Goal: Transaction & Acquisition: Download file/media

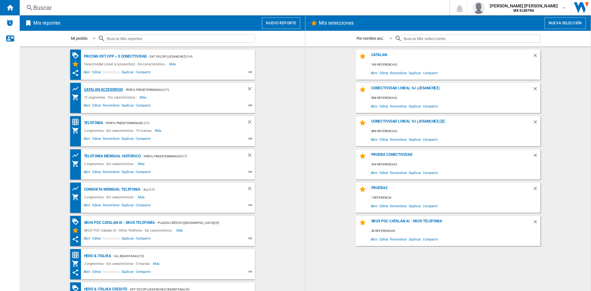
click at [100, 88] on div "Catalan Accesorios" at bounding box center [103, 90] width 40 height 8
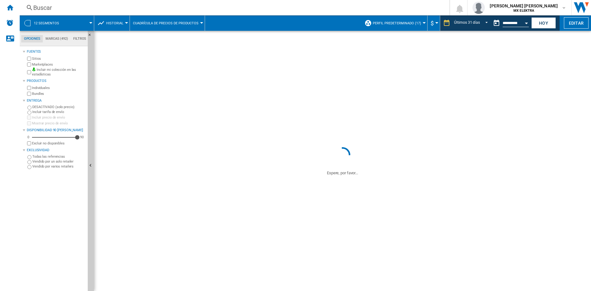
click at [525, 23] on div "Open calendar" at bounding box center [526, 23] width 3 height 2
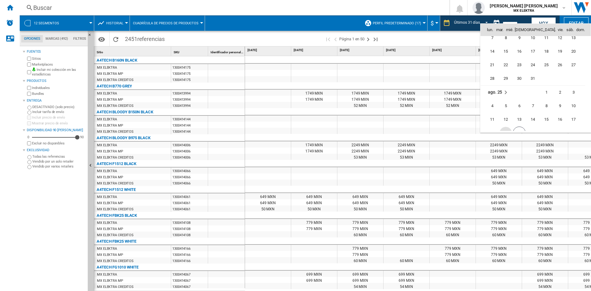
scroll to position [2938, 0]
click at [516, 81] on span "20" at bounding box center [519, 83] width 13 height 13
type input "**********"
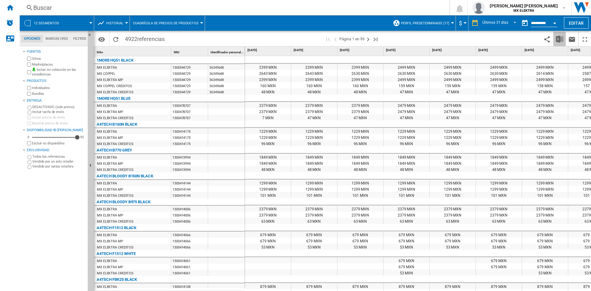
click at [558, 40] on img "Descargar en Excel" at bounding box center [559, 38] width 7 height 7
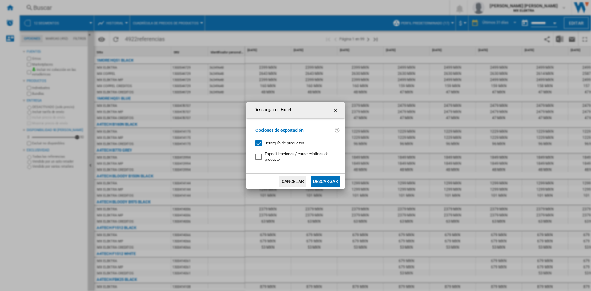
click at [322, 180] on button "Descargar" at bounding box center [325, 181] width 29 height 11
